Goal: Task Accomplishment & Management: Use online tool/utility

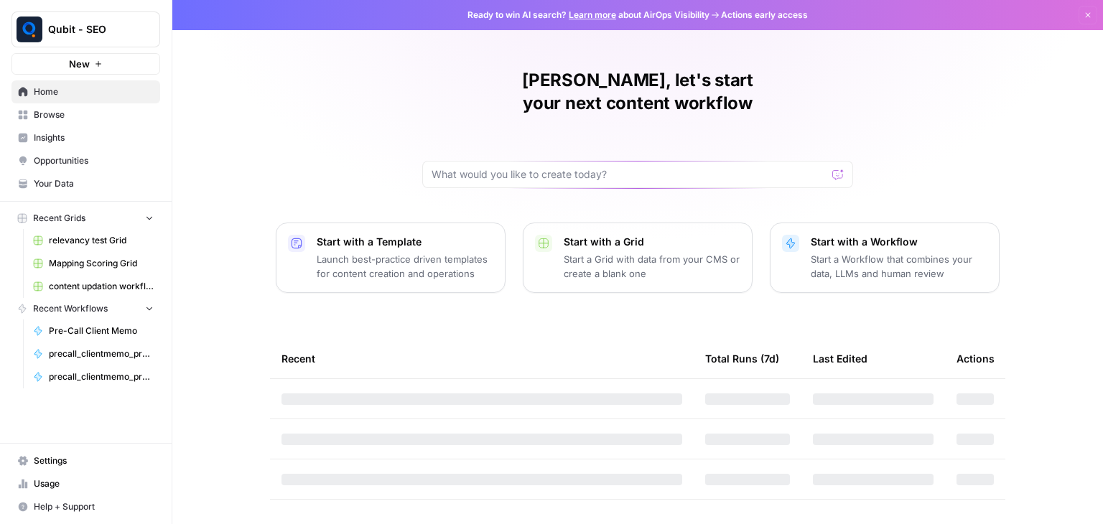
click at [104, 121] on span "Browse" at bounding box center [94, 114] width 120 height 13
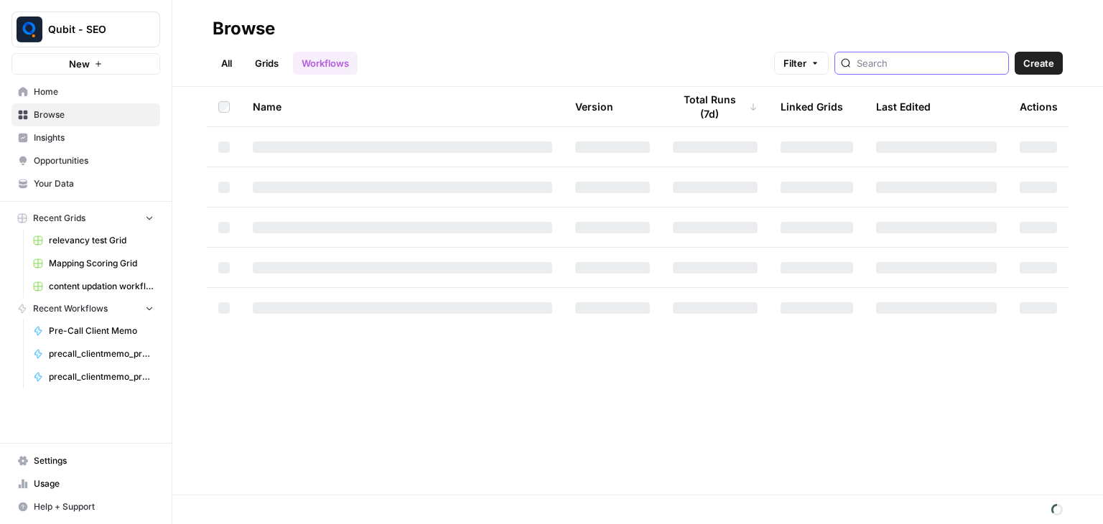
click at [906, 65] on input "search" at bounding box center [930, 63] width 146 height 14
type input "pre"
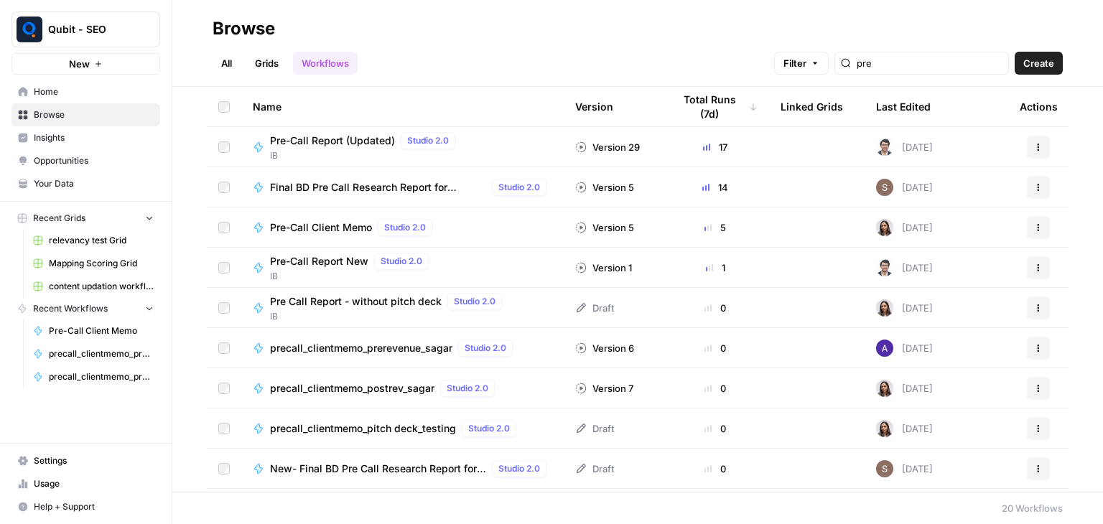
click at [363, 149] on span "IB" at bounding box center [365, 155] width 191 height 13
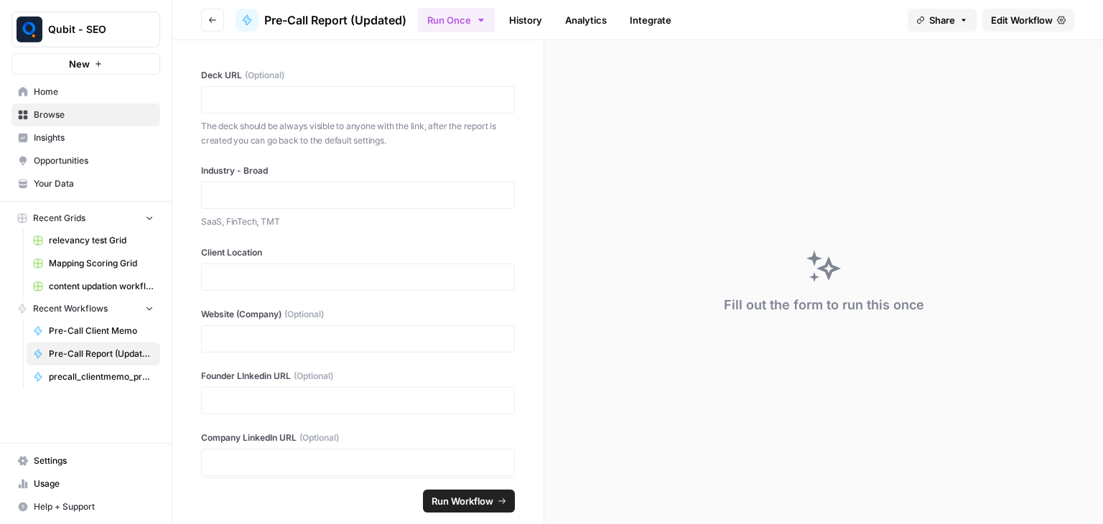
click at [529, 14] on link "History" at bounding box center [526, 20] width 50 height 23
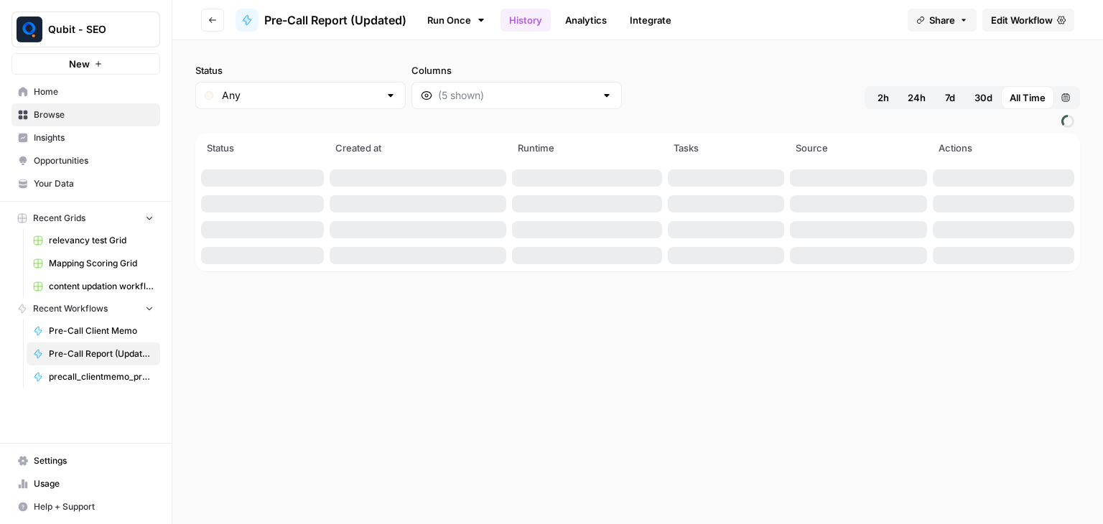
click at [1033, 22] on span "Edit Workflow" at bounding box center [1022, 20] width 62 height 14
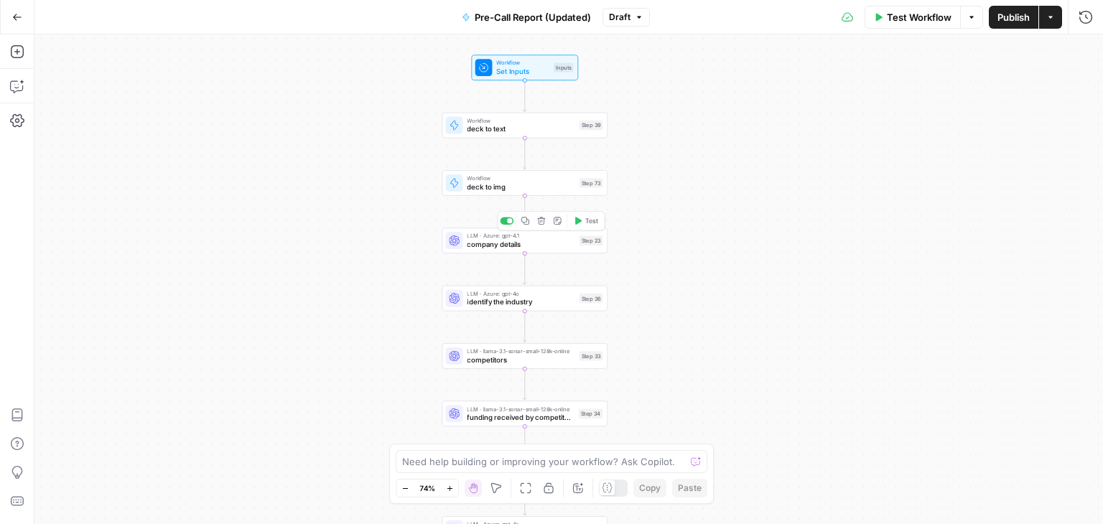
click at [537, 249] on span "company details" at bounding box center [521, 244] width 108 height 11
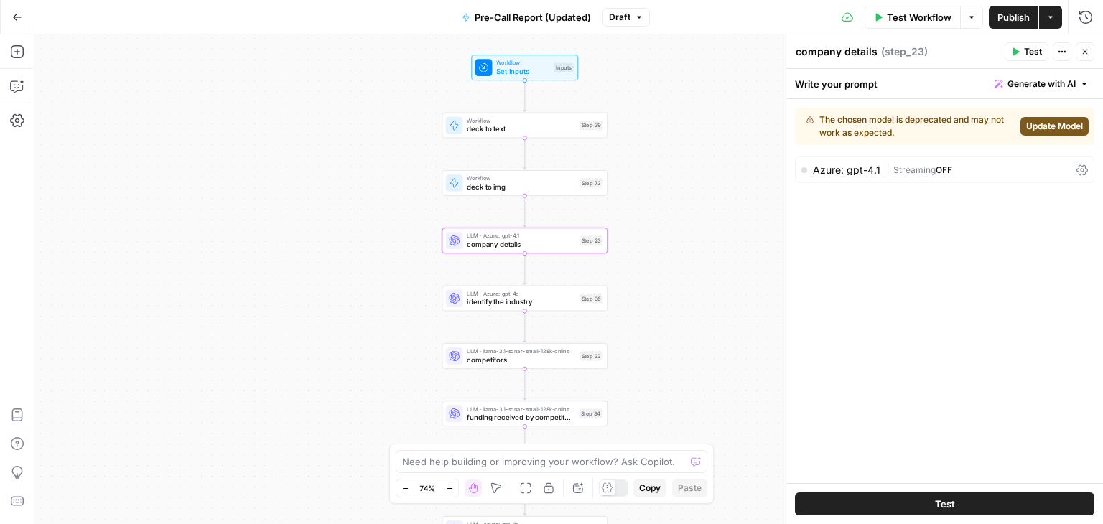
click at [932, 266] on div "The chosen model is deprecated and may not work as expected. Update Model Azure…" at bounding box center [944, 291] width 317 height 384
click at [1060, 52] on icon "button" at bounding box center [1060, 52] width 2 height 2
click at [934, 85] on div "Write your prompt Generate with AI" at bounding box center [944, 83] width 317 height 29
click at [924, 297] on div "The chosen model is deprecated and may not work as expected. Update Model Azure…" at bounding box center [944, 291] width 317 height 384
click at [983, 236] on div "The chosen model is deprecated and may not work as expected. Update Model Azure…" at bounding box center [944, 291] width 317 height 384
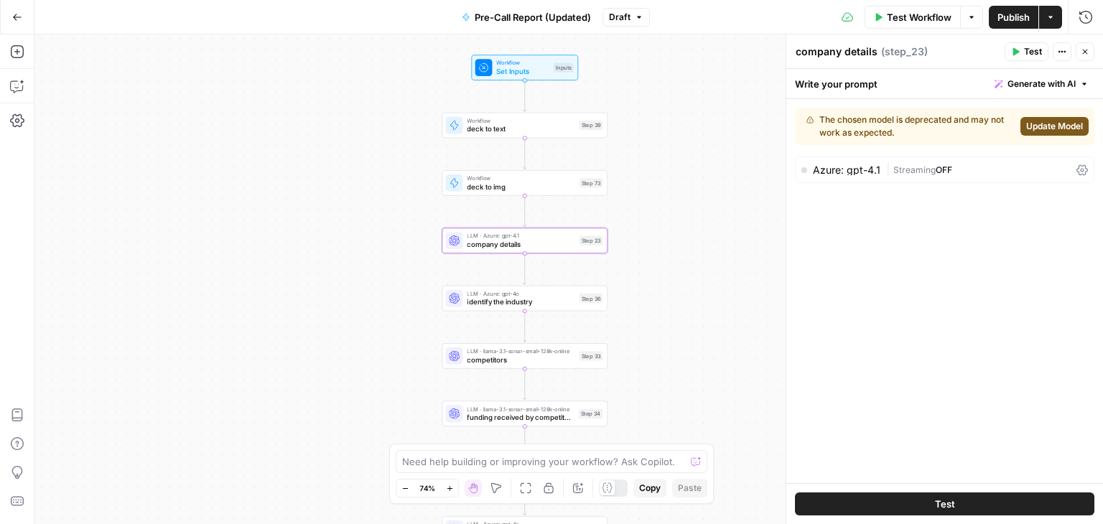
click at [1078, 165] on icon at bounding box center [1082, 169] width 11 height 11
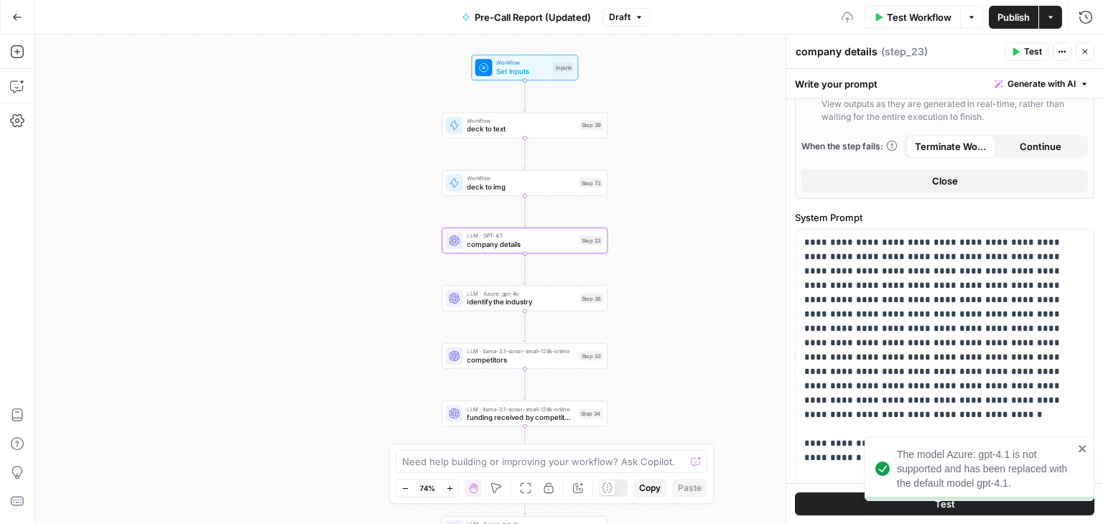
scroll to position [554, 0]
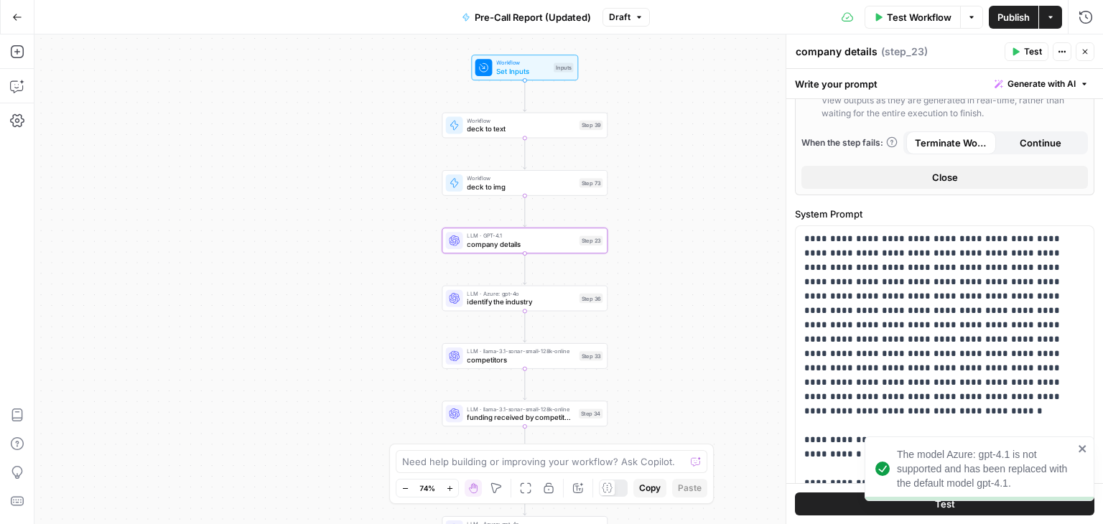
click at [1078, 453] on icon "close" at bounding box center [1083, 448] width 10 height 11
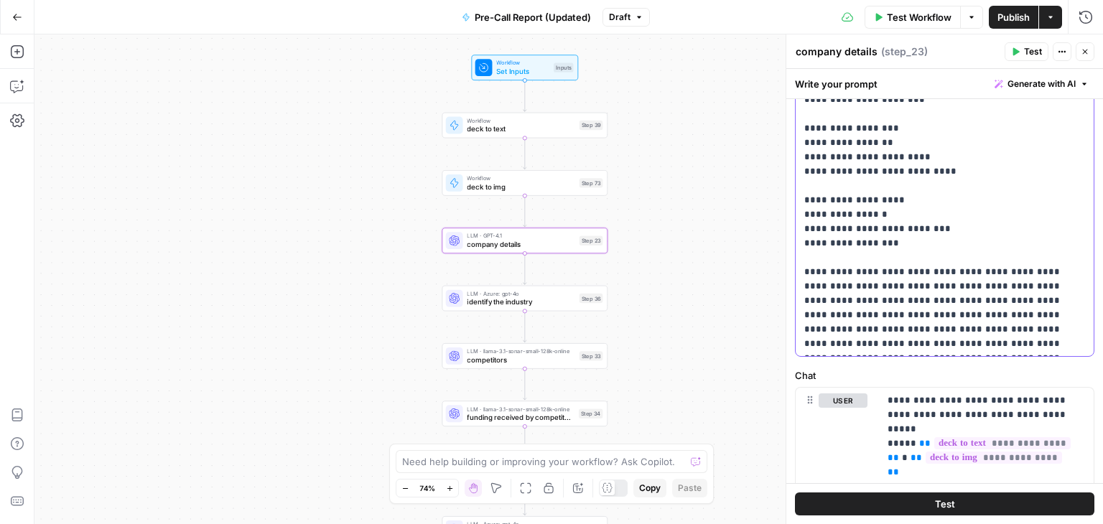
scroll to position [1128, 0]
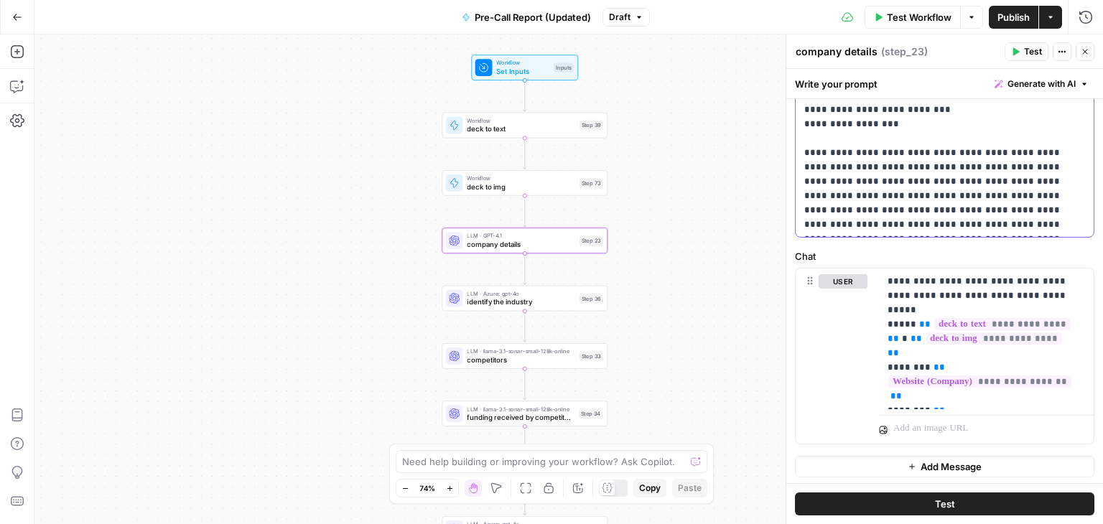
drag, startPoint x: 803, startPoint y: 236, endPoint x: 951, endPoint y: 220, distance: 148.8
copy p "**********"
type input "***"
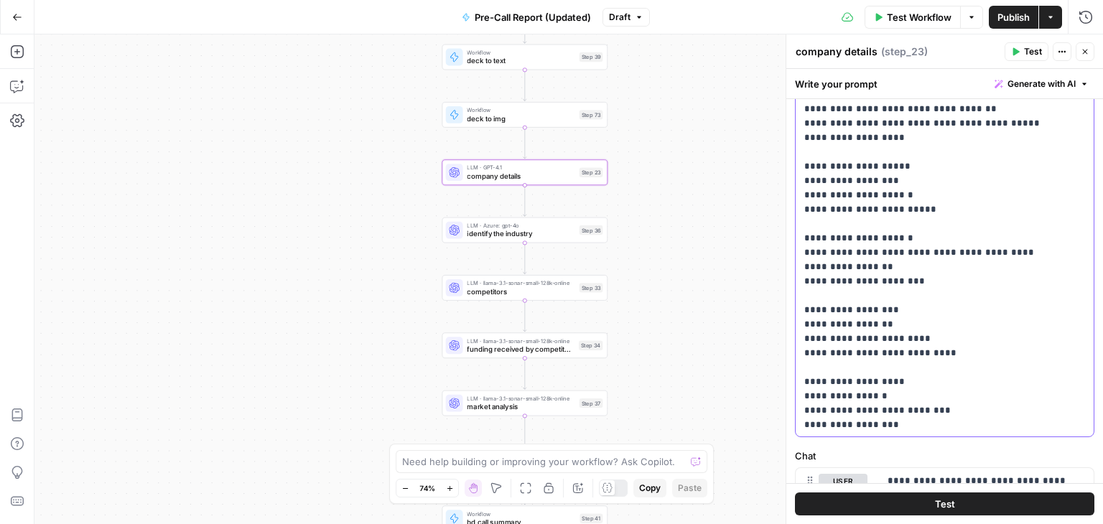
scroll to position [747, 0]
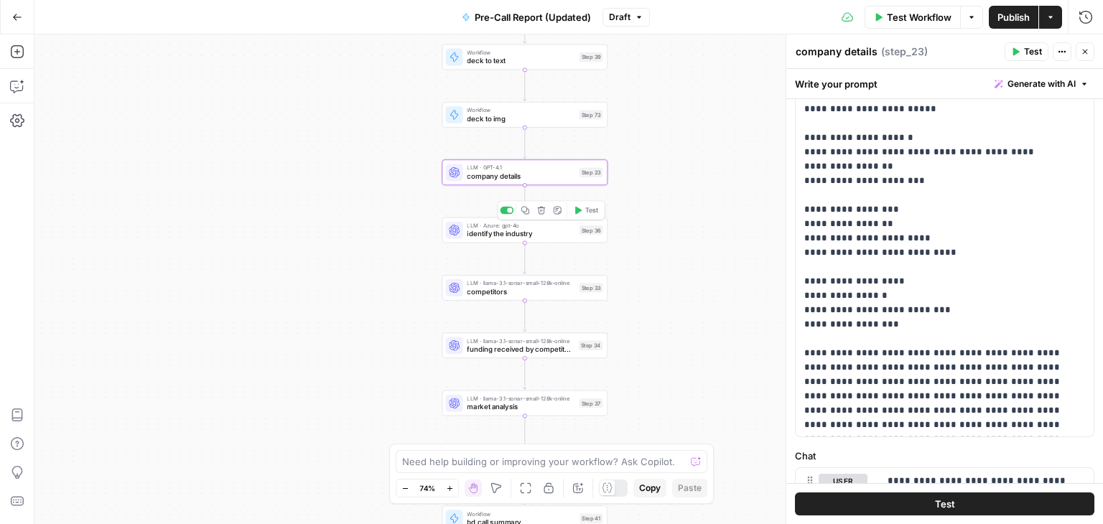
click at [472, 242] on div "LLM · Azure: gpt-4o identify the industry Step 36 Copy step Delete step Add Not…" at bounding box center [525, 231] width 166 height 26
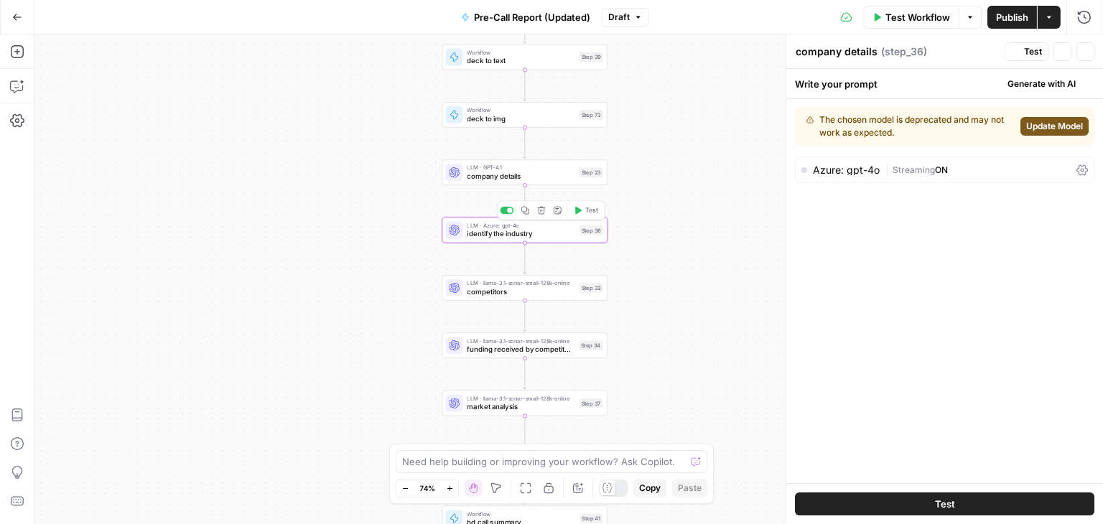
type textarea "identify the industry"
click at [474, 296] on span "competitors" at bounding box center [521, 292] width 108 height 11
type textarea "competitors"
click at [1086, 172] on icon at bounding box center [1082, 169] width 11 height 11
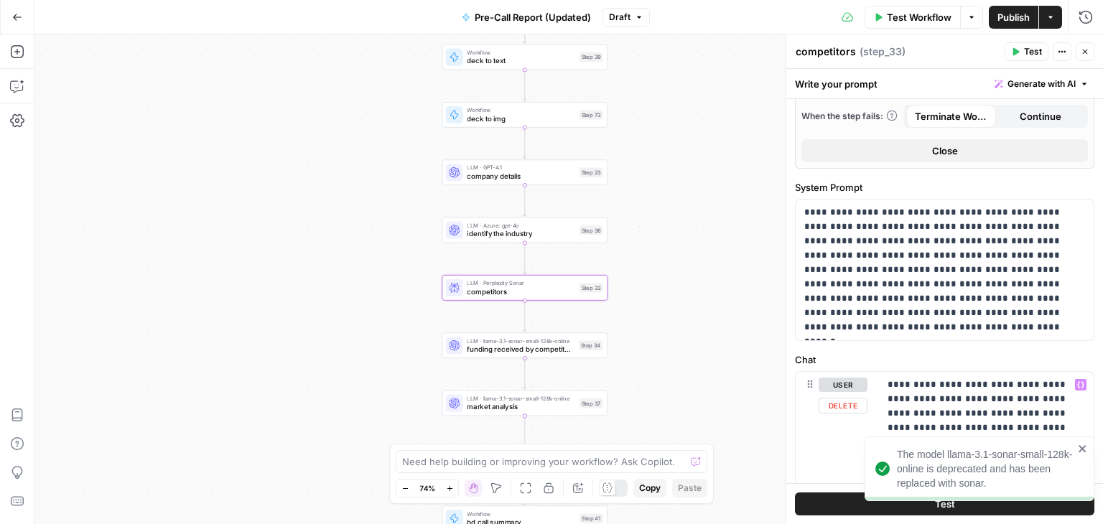
scroll to position [540, 0]
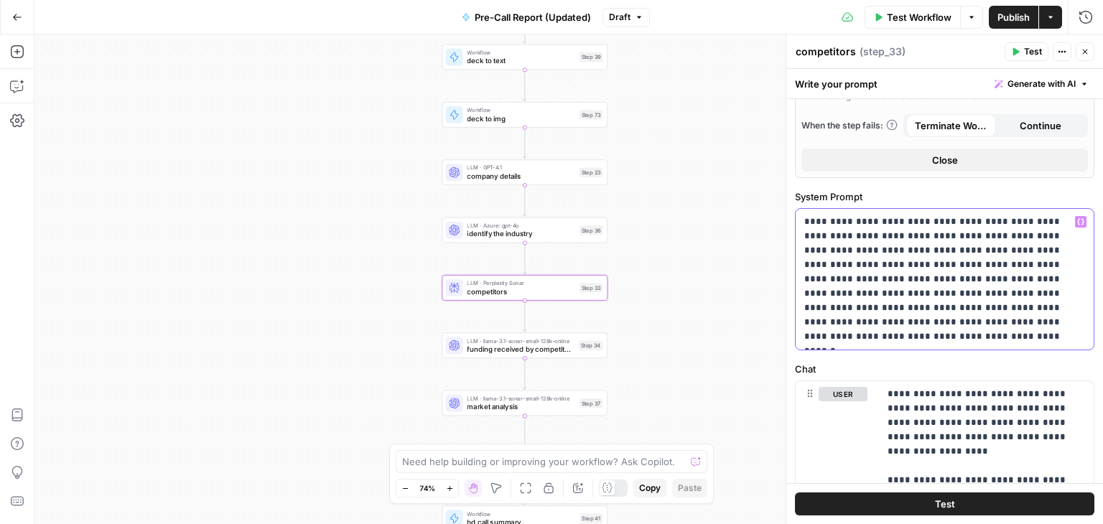
drag, startPoint x: 1008, startPoint y: 325, endPoint x: 800, endPoint y: 194, distance: 245.3
click at [800, 194] on div "**********" at bounding box center [945, 270] width 300 height 161
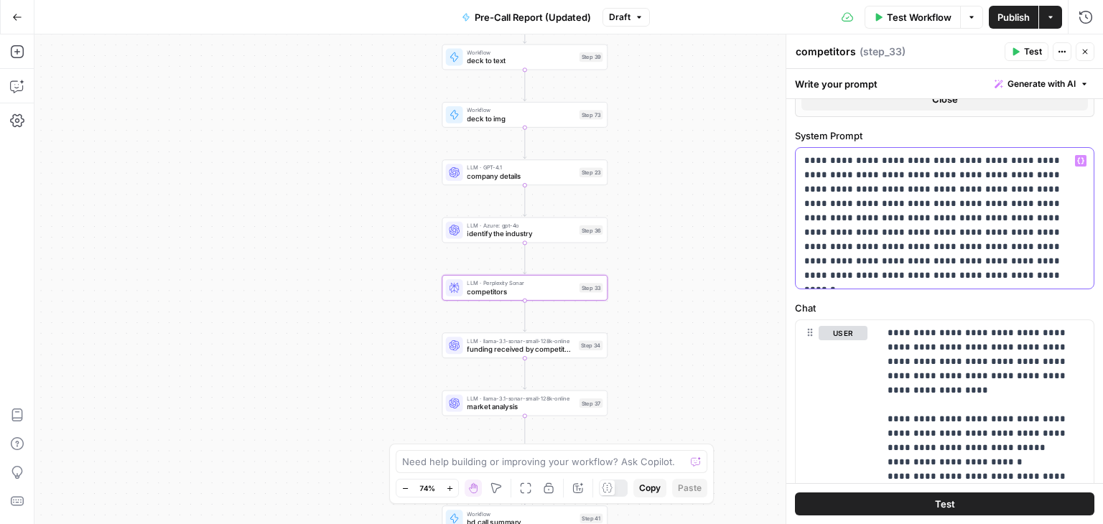
scroll to position [603, 0]
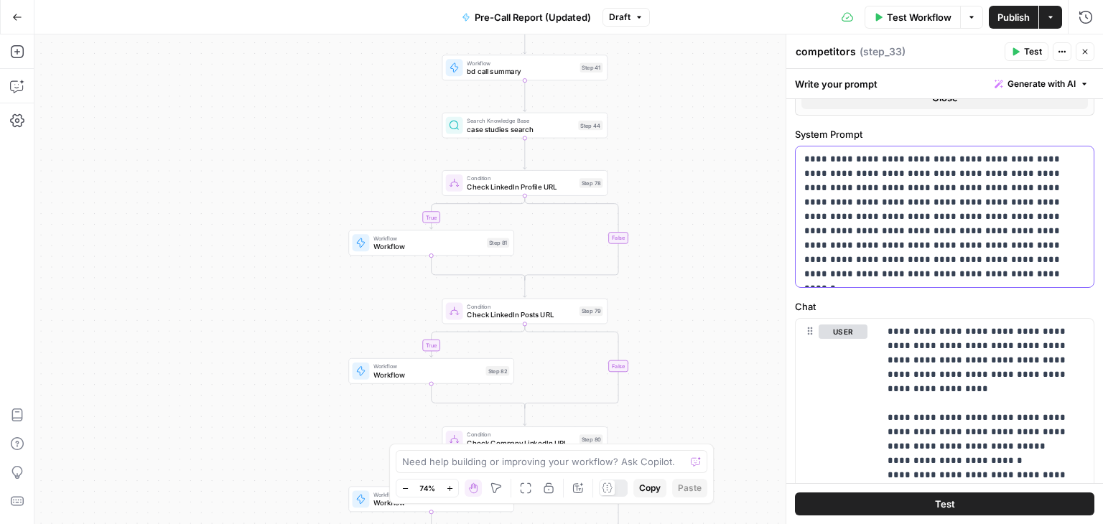
type input "***"
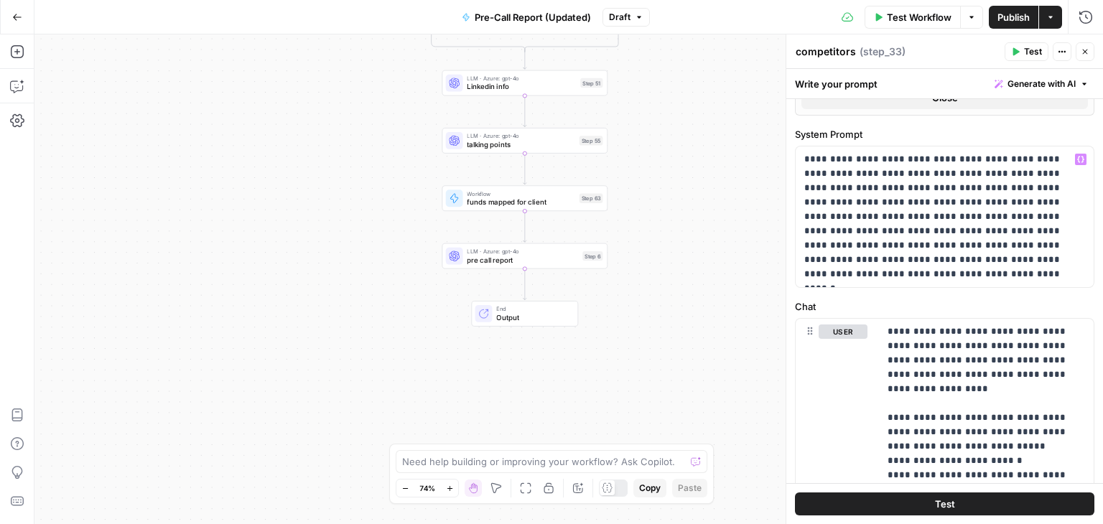
click at [1083, 47] on icon "button" at bounding box center [1085, 51] width 9 height 9
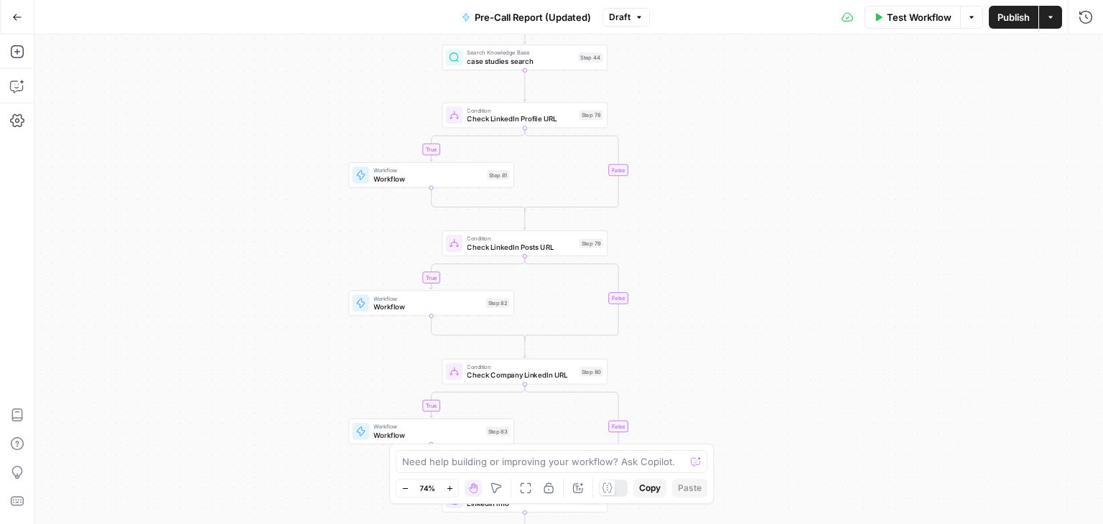
click at [20, 18] on icon "button" at bounding box center [17, 17] width 10 height 10
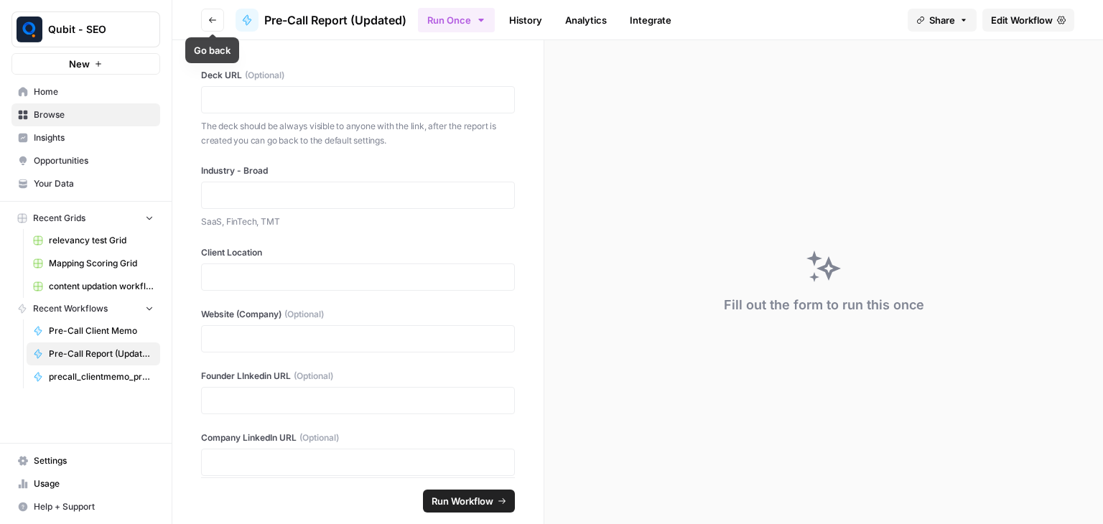
click at [208, 16] on icon "button" at bounding box center [212, 20] width 9 height 9
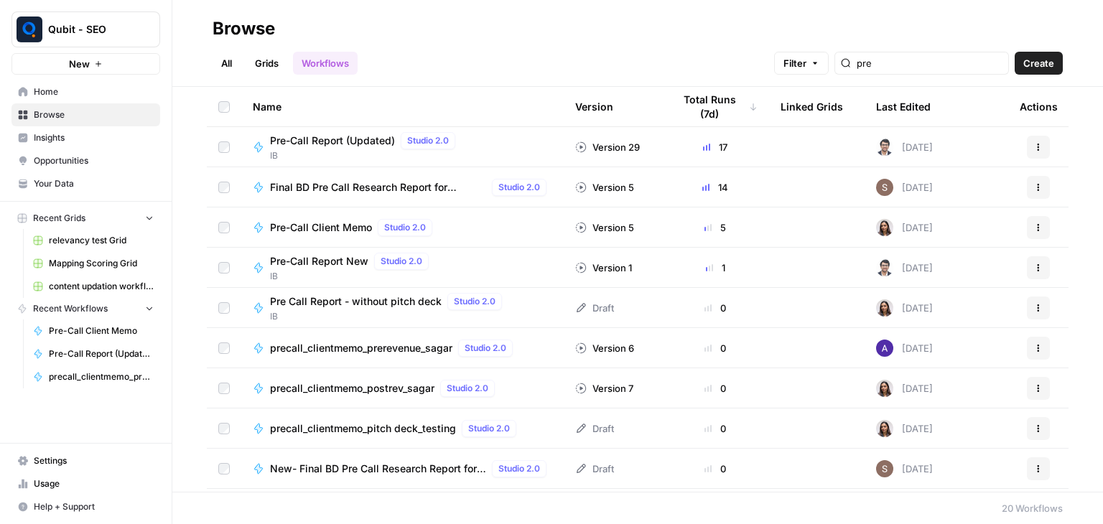
drag, startPoint x: 927, startPoint y: 72, endPoint x: 864, endPoint y: 81, distance: 63.2
click at [864, 81] on header "Browse All Grids Workflows Filter pre Create" at bounding box center [637, 43] width 931 height 87
drag, startPoint x: 896, startPoint y: 66, endPoint x: 860, endPoint y: 70, distance: 35.4
click at [860, 70] on div "pre" at bounding box center [922, 63] width 175 height 23
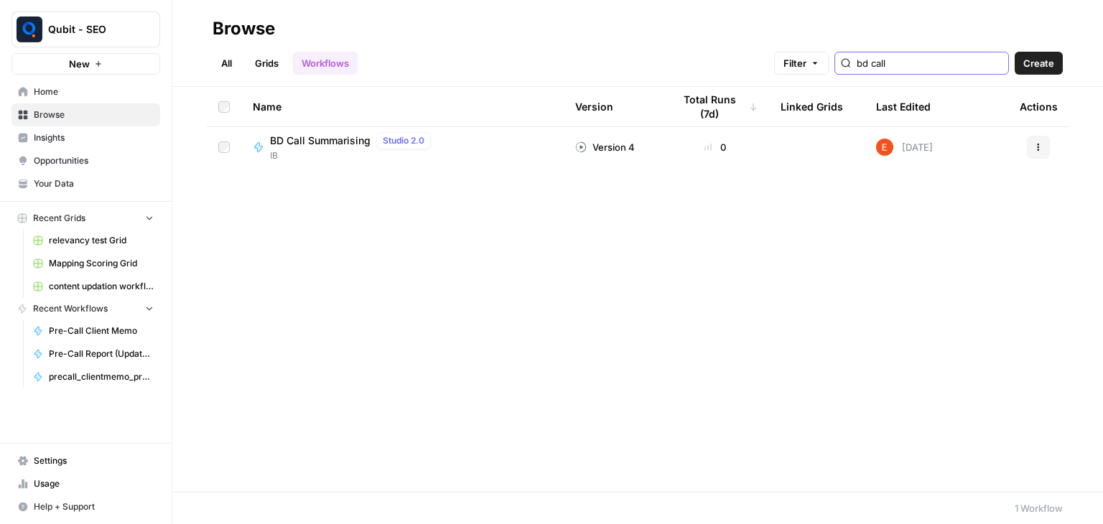
type input "bd call"
click at [342, 132] on div "BD Call Summarising Studio 2.0" at bounding box center [353, 140] width 167 height 17
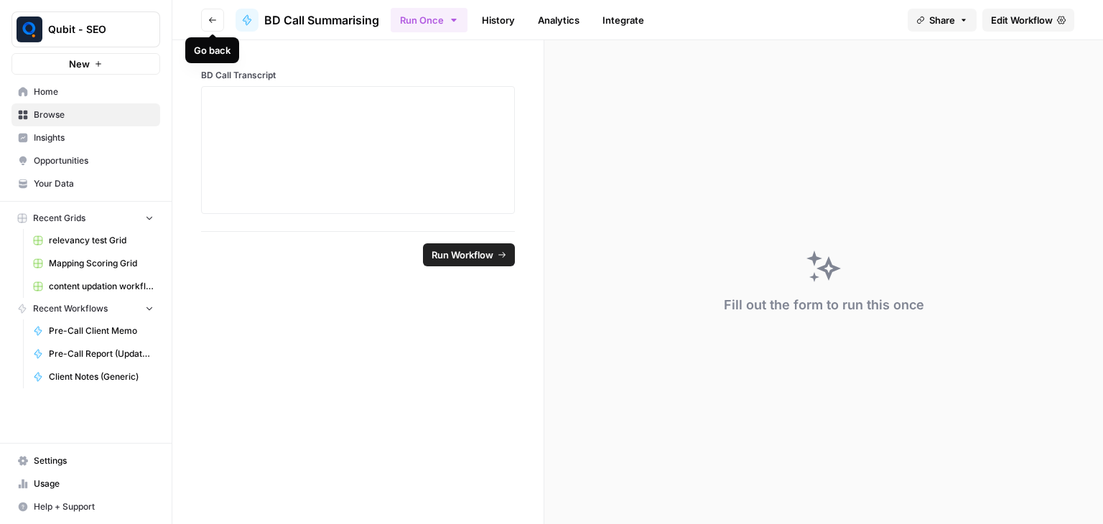
click at [217, 19] on button "Go back" at bounding box center [212, 20] width 23 height 23
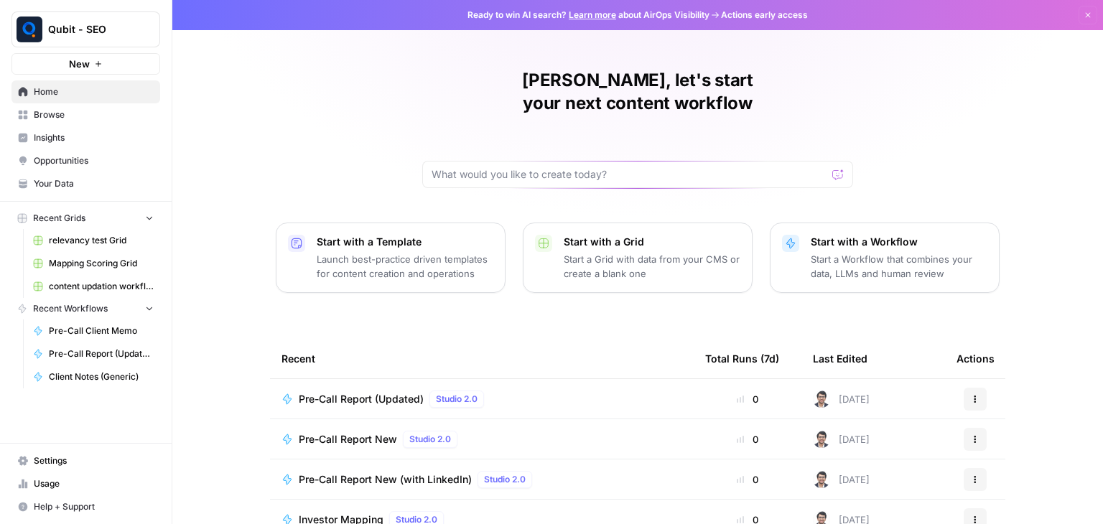
click at [82, 119] on span "Browse" at bounding box center [94, 114] width 120 height 13
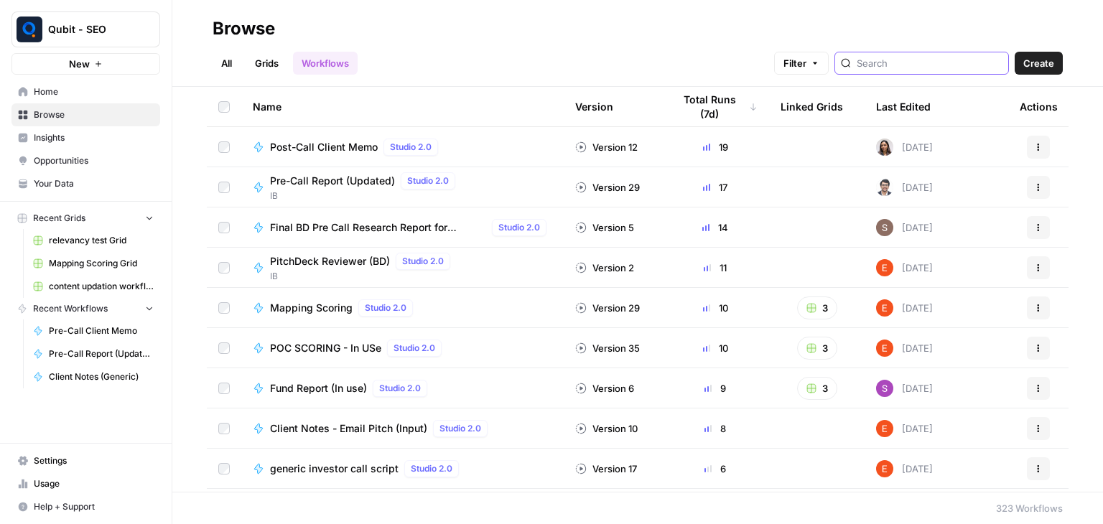
click at [886, 60] on input "search" at bounding box center [930, 63] width 146 height 14
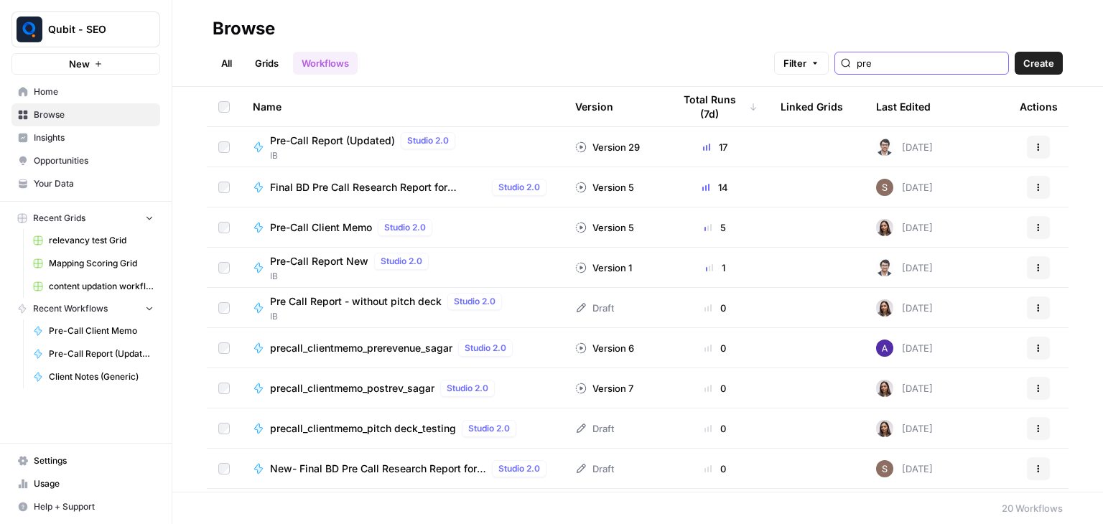
type input "pre"
click at [488, 277] on div "Pre-Call Report New Studio 2.0 IB" at bounding box center [403, 268] width 300 height 30
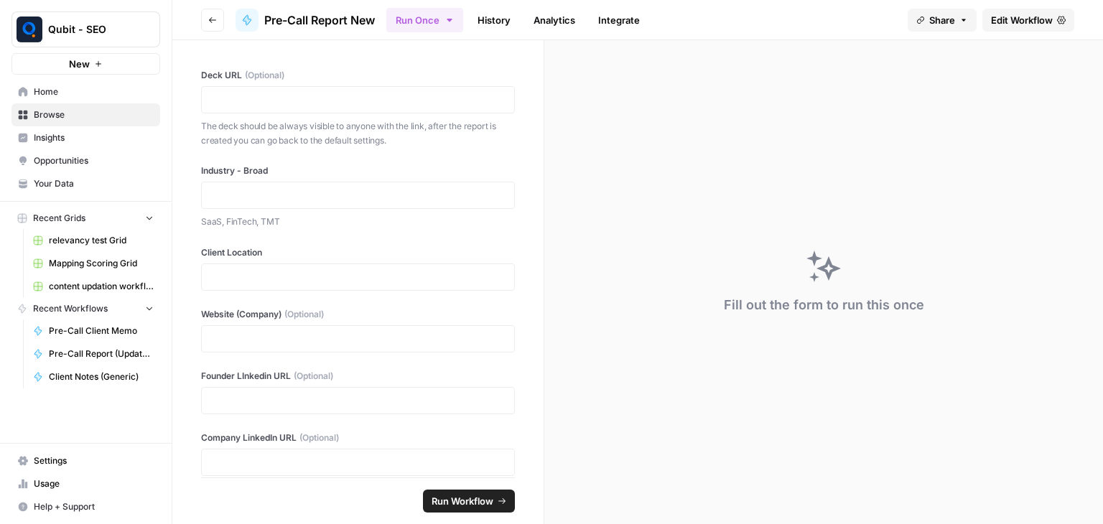
click at [1002, 24] on span "Edit Workflow" at bounding box center [1022, 20] width 62 height 14
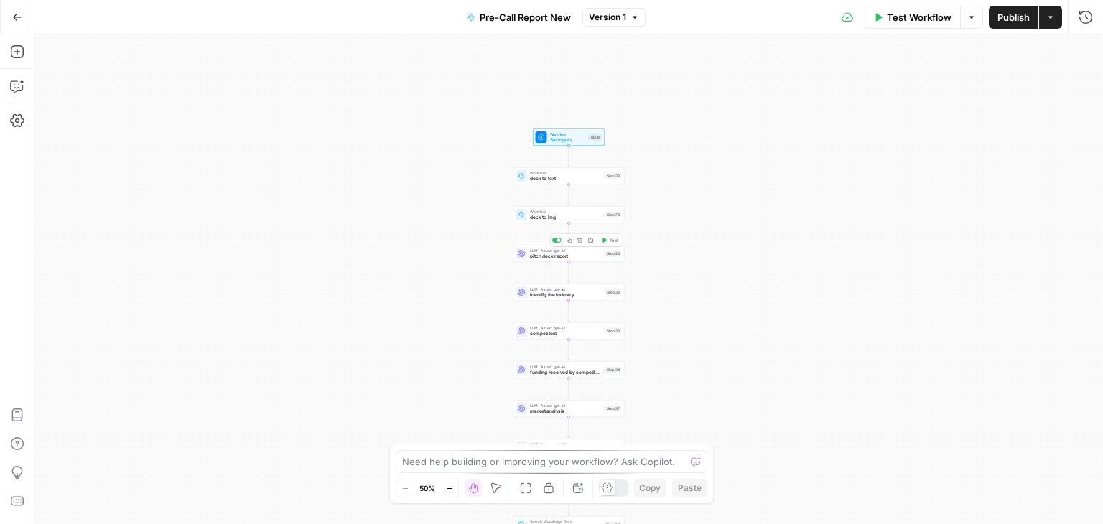
click at [578, 260] on div "LLM · Azure: gpt-4.1 pitch deck report Step 23 Copy step Delete step Add Note T…" at bounding box center [569, 253] width 111 height 17
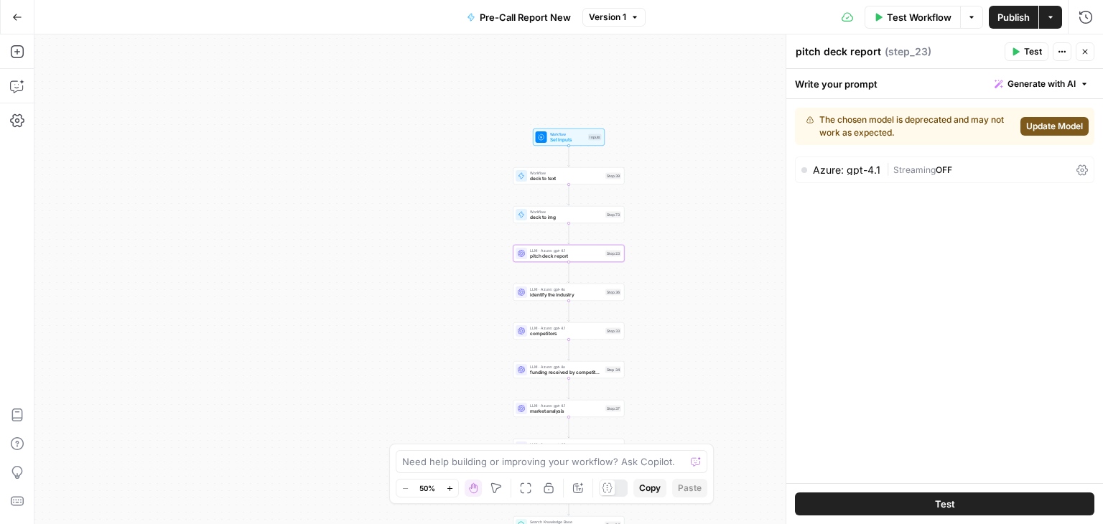
click at [1081, 161] on div "Azure: gpt-4.1 | Streaming OFF" at bounding box center [945, 170] width 300 height 27
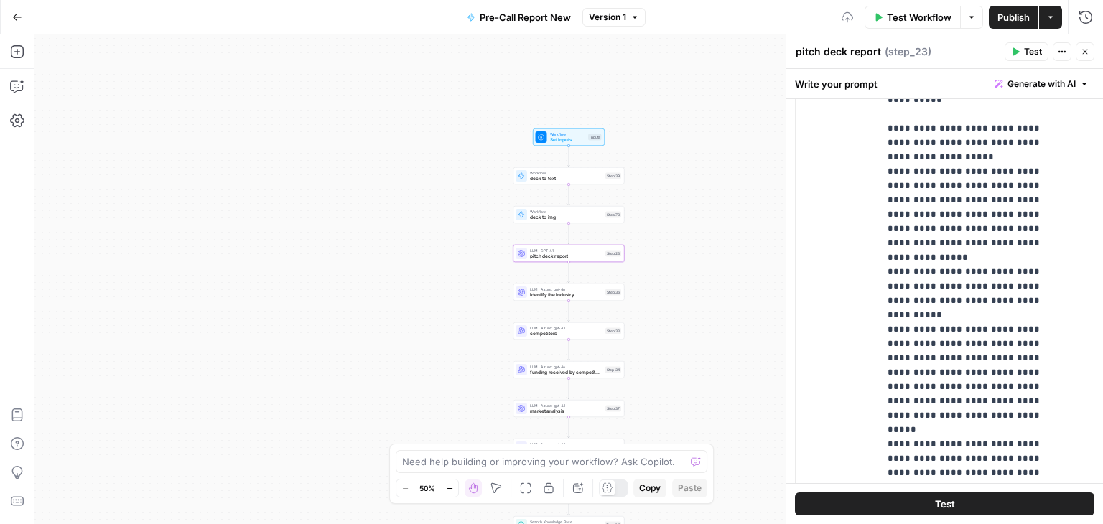
scroll to position [1393, 0]
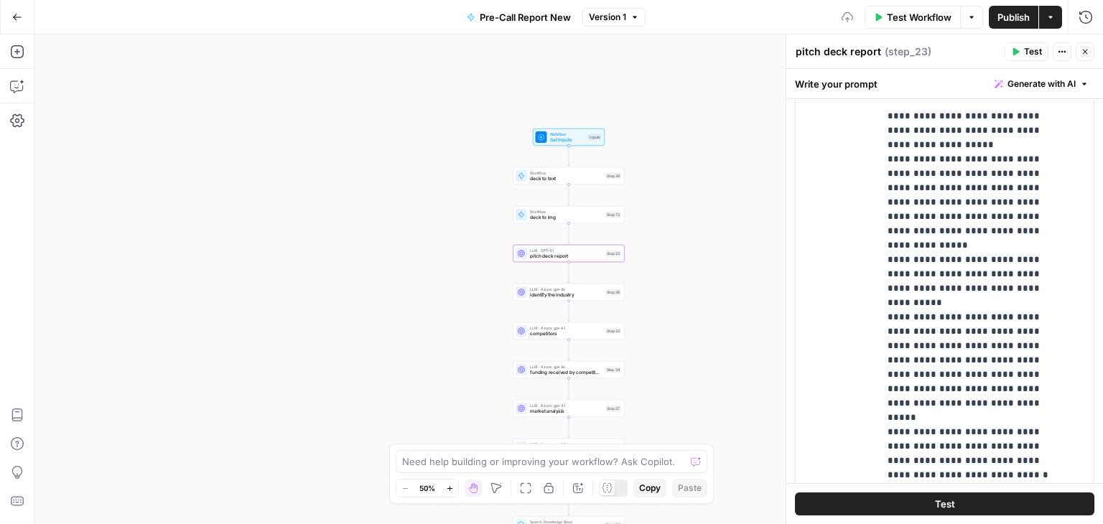
drag, startPoint x: 804, startPoint y: 141, endPoint x: 873, endPoint y: 87, distance: 87.5
click at [873, 87] on div "**********" at bounding box center [944, 296] width 317 height 455
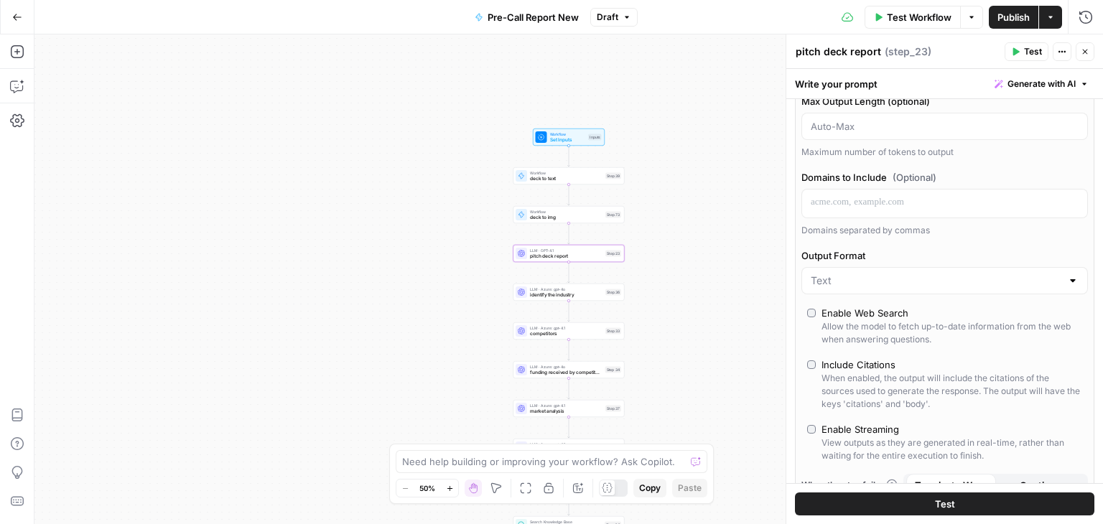
scroll to position [0, 0]
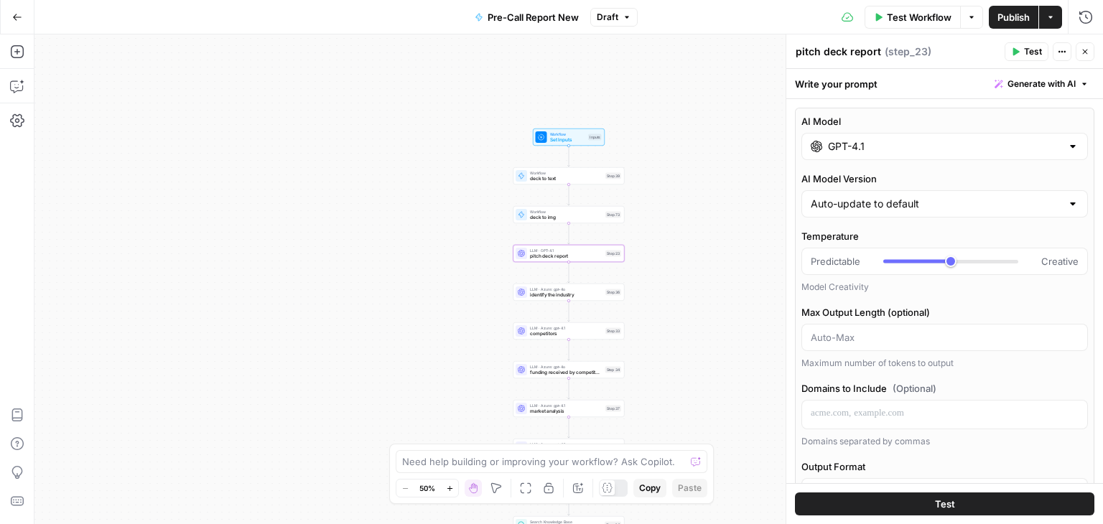
drag, startPoint x: 1051, startPoint y: 265, endPoint x: 804, endPoint y: 412, distance: 287.0
click at [0, 0] on form "**********" at bounding box center [0, 0] width 0 height 0
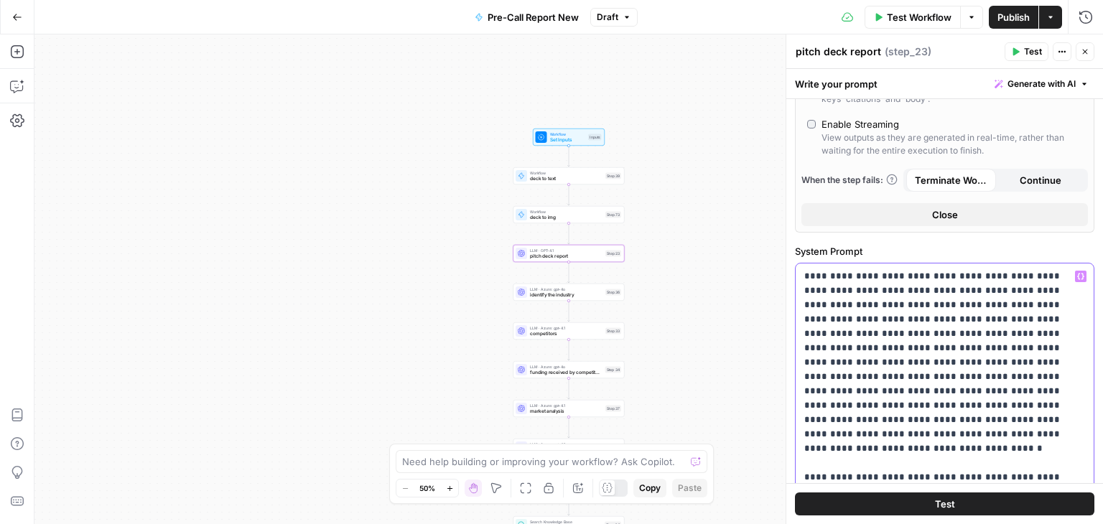
scroll to position [517, 0]
copy p "**********"
click at [1078, 55] on button "Close" at bounding box center [1085, 51] width 19 height 19
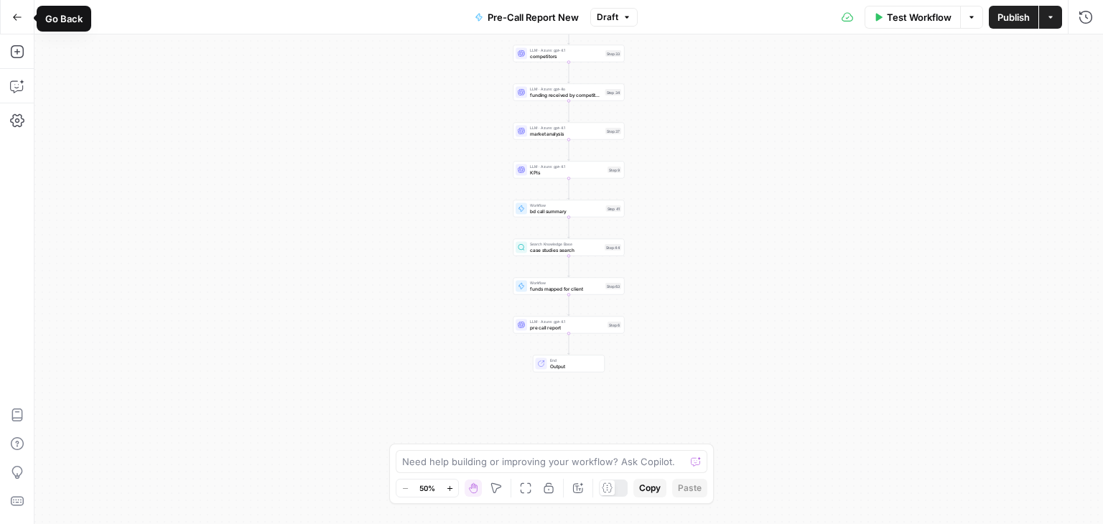
click at [17, 18] on icon "button" at bounding box center [17, 17] width 10 height 10
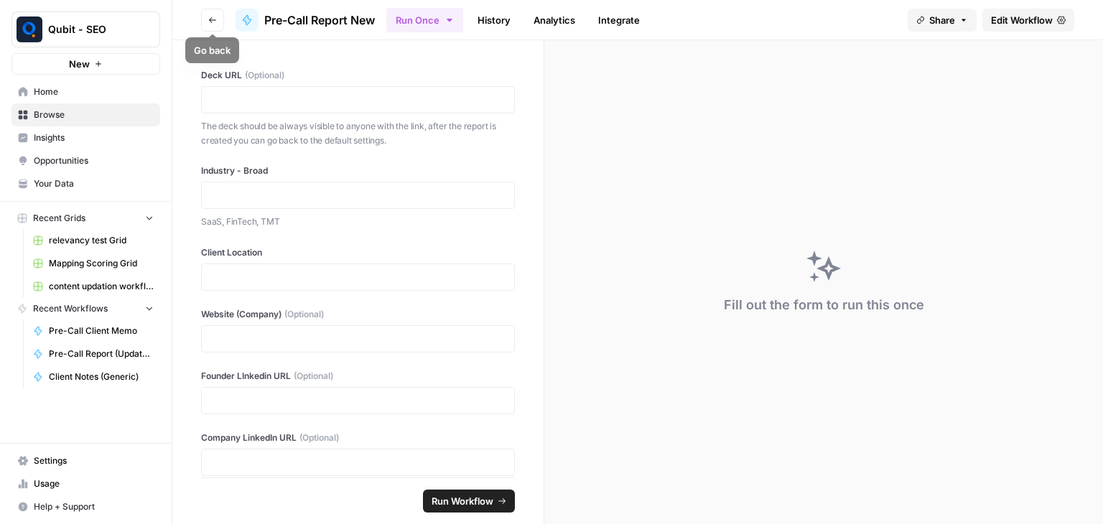
click at [213, 17] on icon "button" at bounding box center [212, 20] width 9 height 9
